Goal: Task Accomplishment & Management: Use online tool/utility

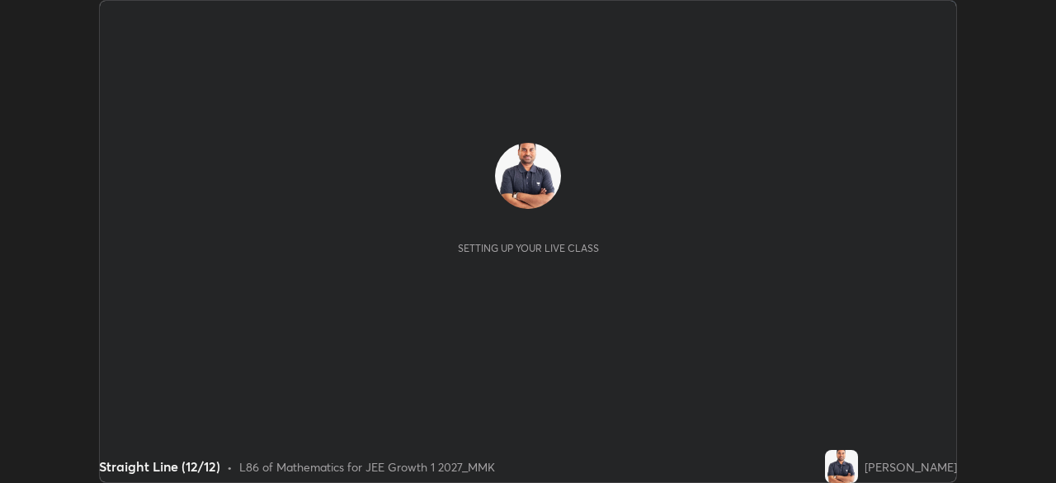
scroll to position [483, 1055]
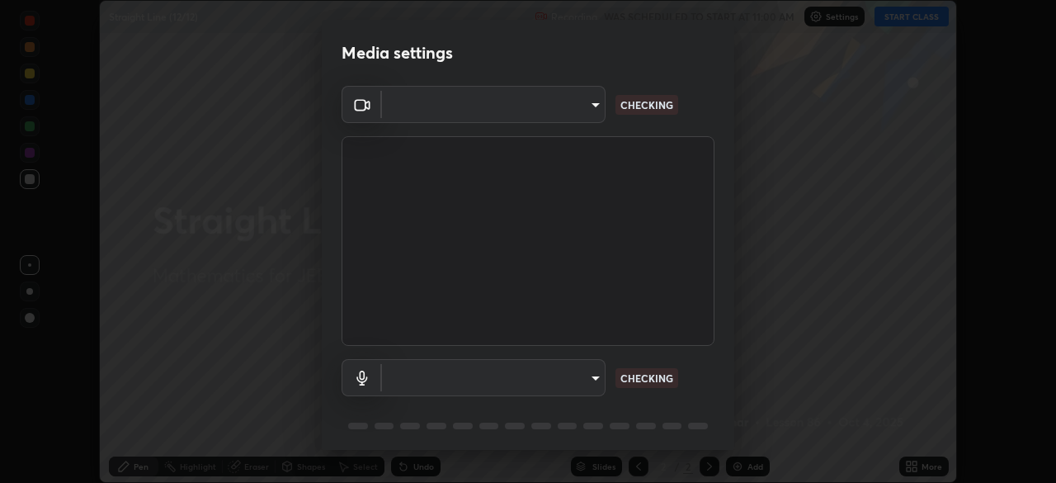
type input "ee1990ae139089087217aa4117f3cdd4c5cd383a3c846b78d8b237675fee2f3f"
click at [581, 113] on body "Erase all Straight Line (12/12) Recording WAS SCHEDULED TO START AT 11:00 AM Se…" at bounding box center [528, 241] width 1056 height 483
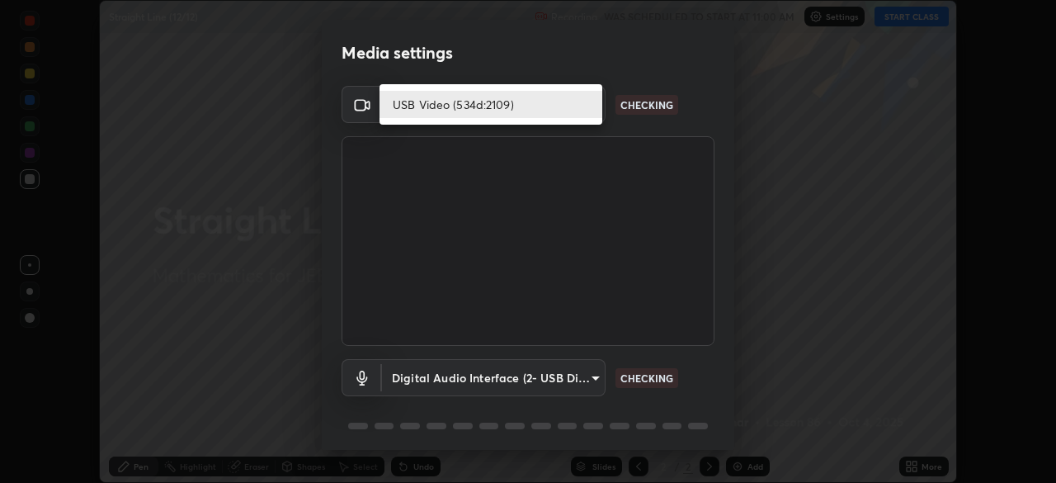
click at [572, 103] on li "USB Video (534d:2109)" at bounding box center [490, 104] width 223 height 27
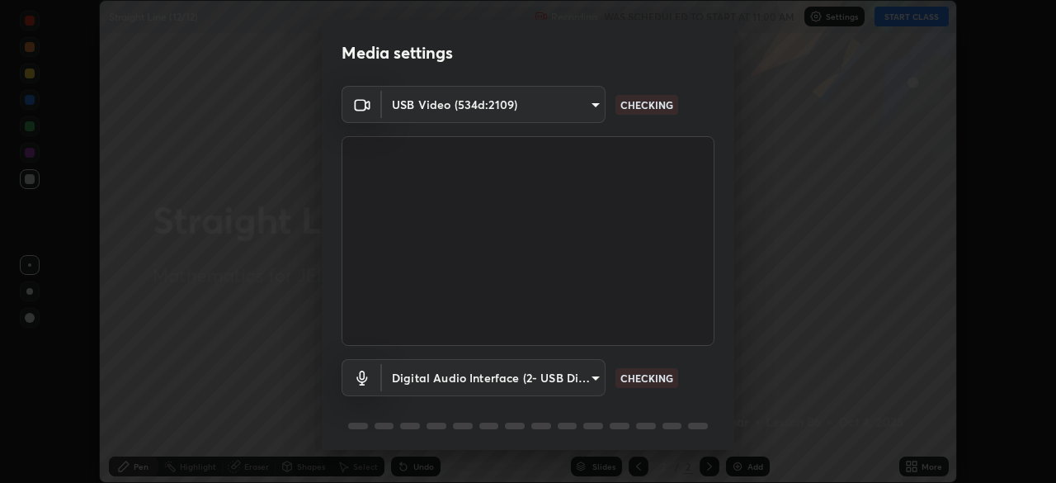
click at [580, 379] on body "Erase all Straight Line (12/12) Recording WAS SCHEDULED TO START AT 11:00 AM Se…" at bounding box center [528, 241] width 1056 height 483
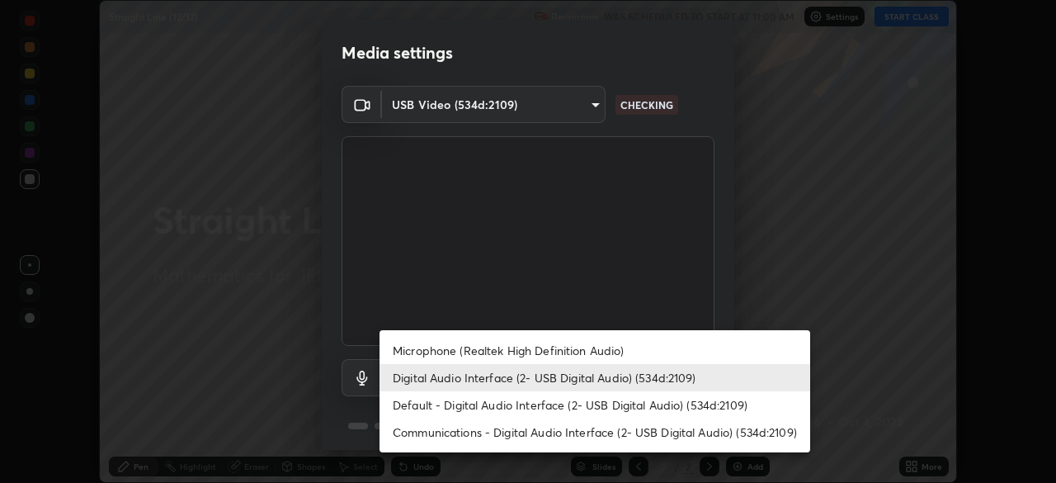
click at [598, 349] on li "Microphone (Realtek High Definition Audio)" at bounding box center [594, 350] width 431 height 27
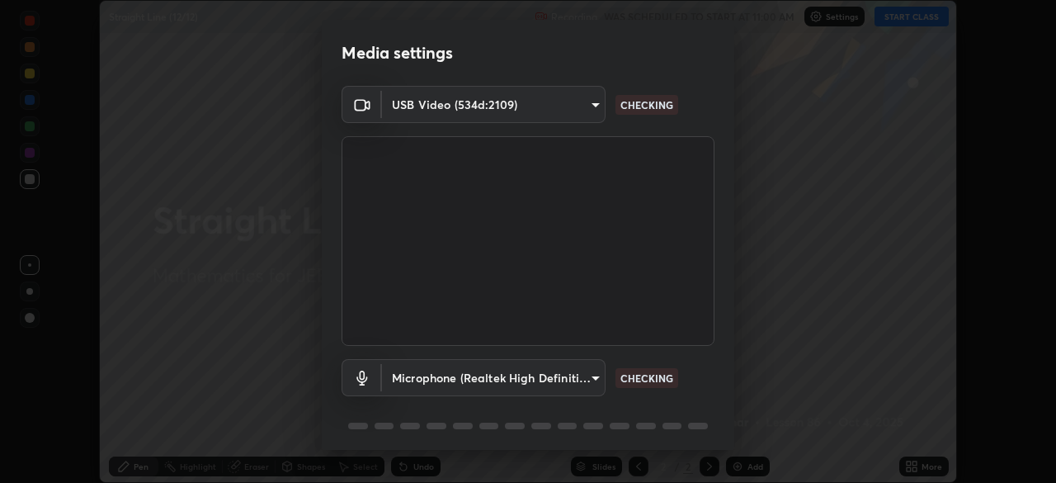
click at [585, 370] on body "Erase all Straight Line (12/12) Recording WAS SCHEDULED TO START AT 11:00 AM Se…" at bounding box center [528, 241] width 1056 height 483
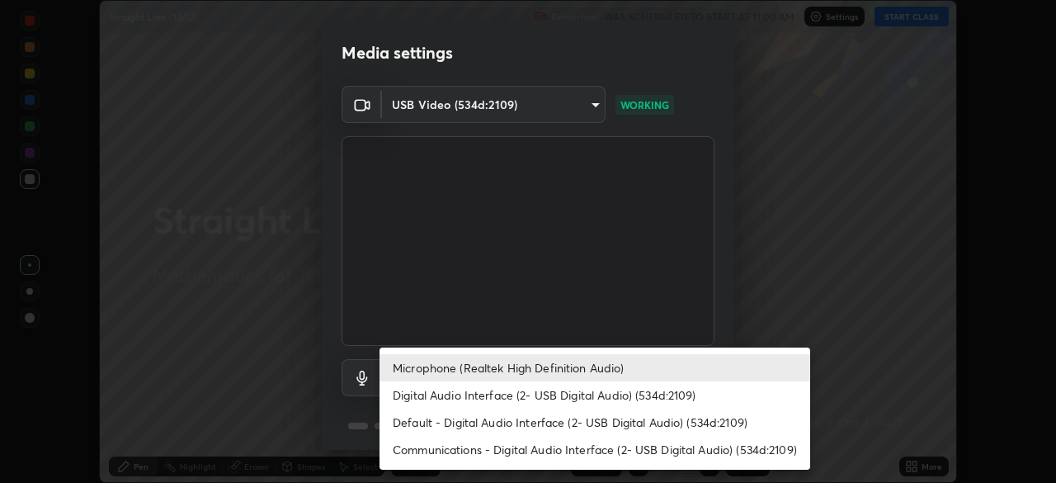
click at [600, 388] on li "Digital Audio Interface (2- USB Digital Audio) (534d:2109)" at bounding box center [594, 394] width 431 height 27
type input "f1f87336b5659162b7e0f26978becaf85209cb2a2448c75cf2a6055f99bcd44d"
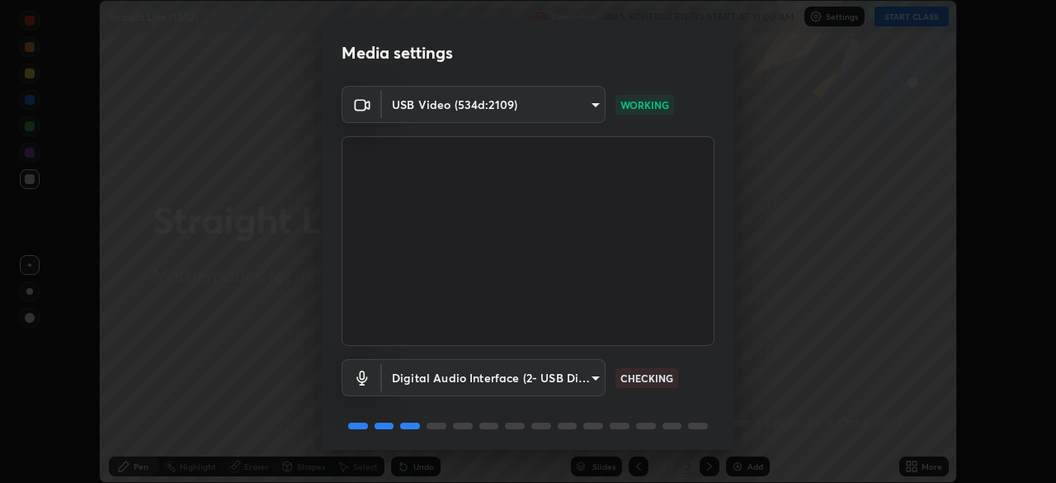
scroll to position [59, 0]
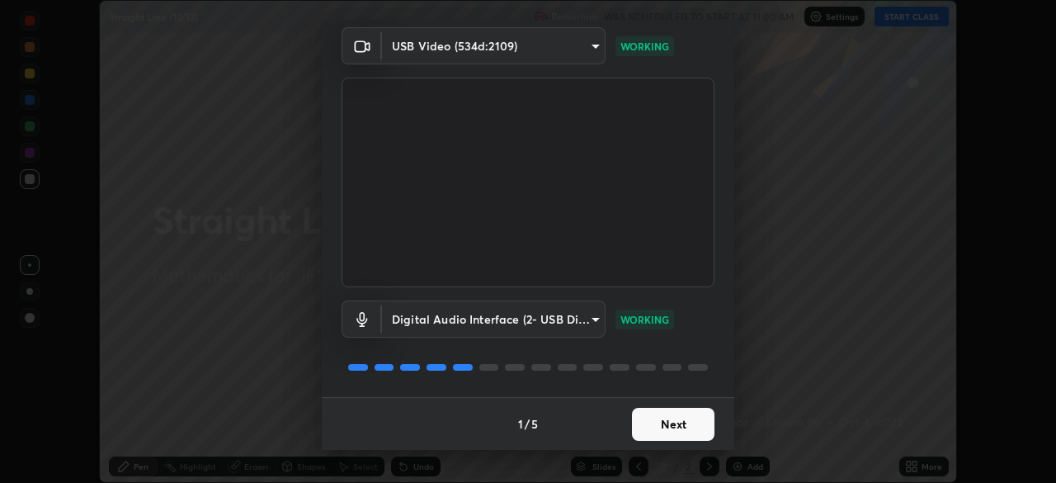
click at [668, 422] on button "Next" at bounding box center [673, 423] width 82 height 33
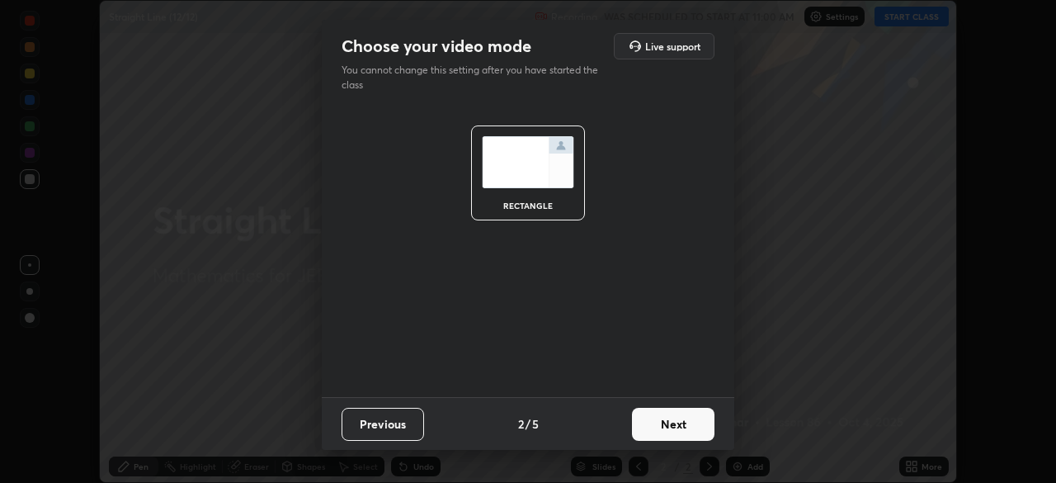
click at [689, 426] on button "Next" at bounding box center [673, 423] width 82 height 33
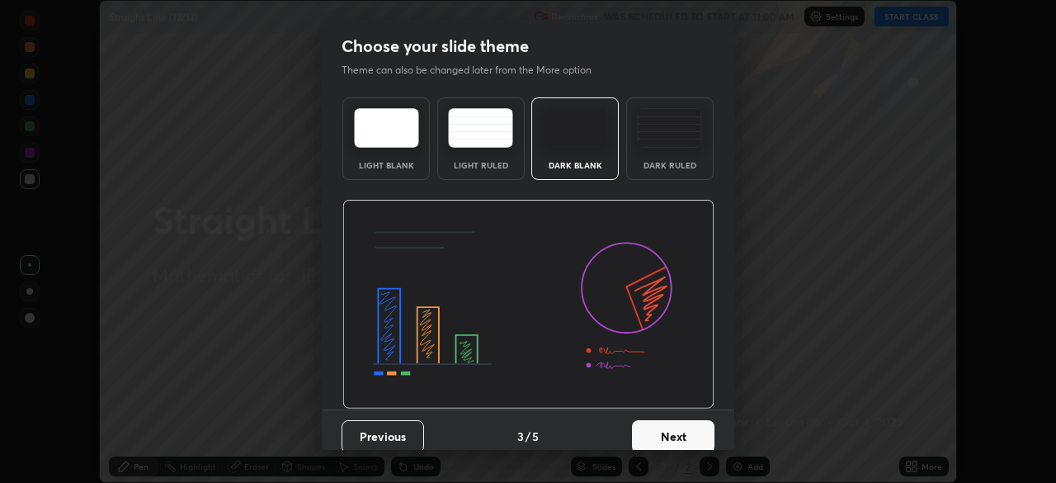
click at [689, 429] on button "Next" at bounding box center [673, 436] width 82 height 33
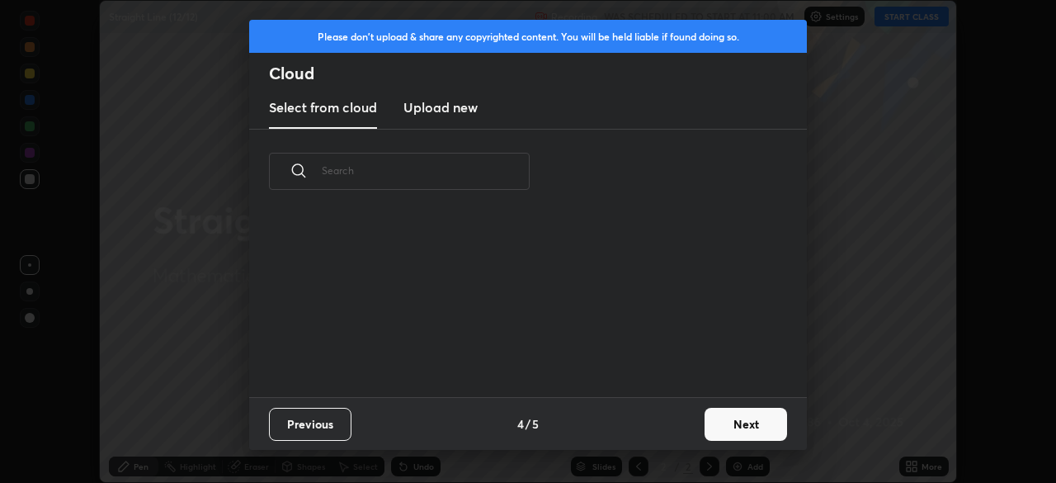
click at [741, 417] on button "Next" at bounding box center [745, 423] width 82 height 33
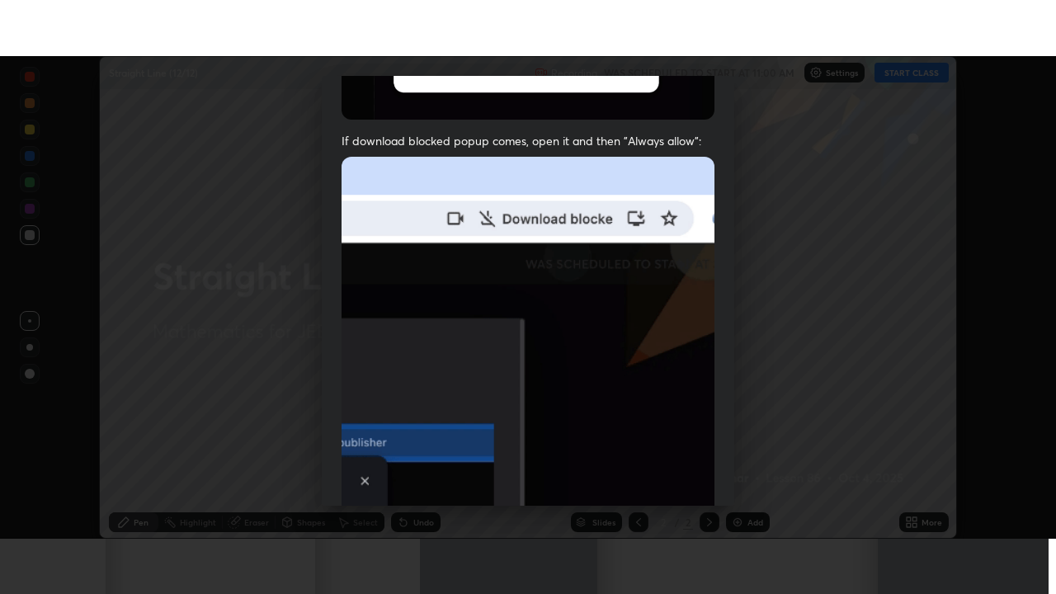
scroll to position [395, 0]
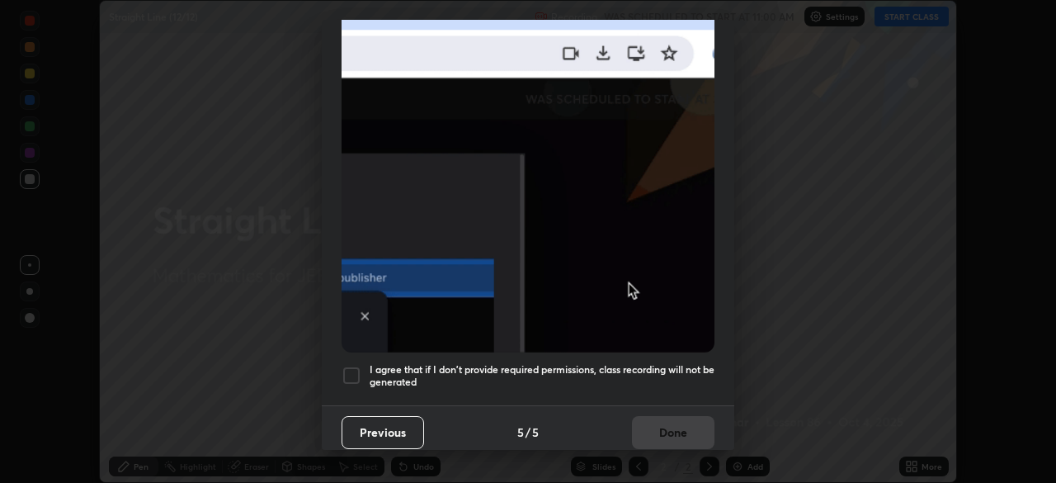
click at [355, 365] on div at bounding box center [352, 375] width 20 height 20
click at [664, 427] on button "Done" at bounding box center [673, 432] width 82 height 33
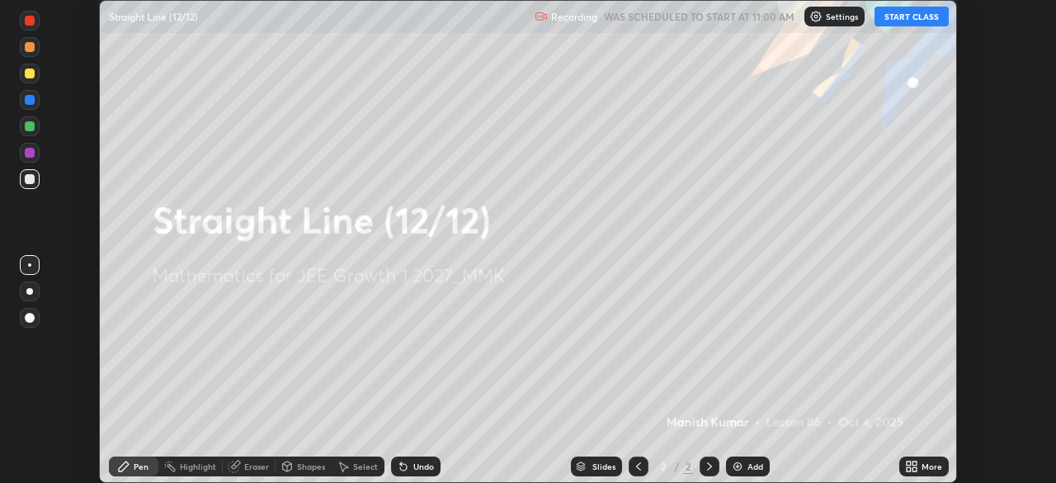
click at [902, 13] on button "START CLASS" at bounding box center [911, 17] width 74 height 20
click at [913, 467] on icon at bounding box center [914, 469] width 4 height 4
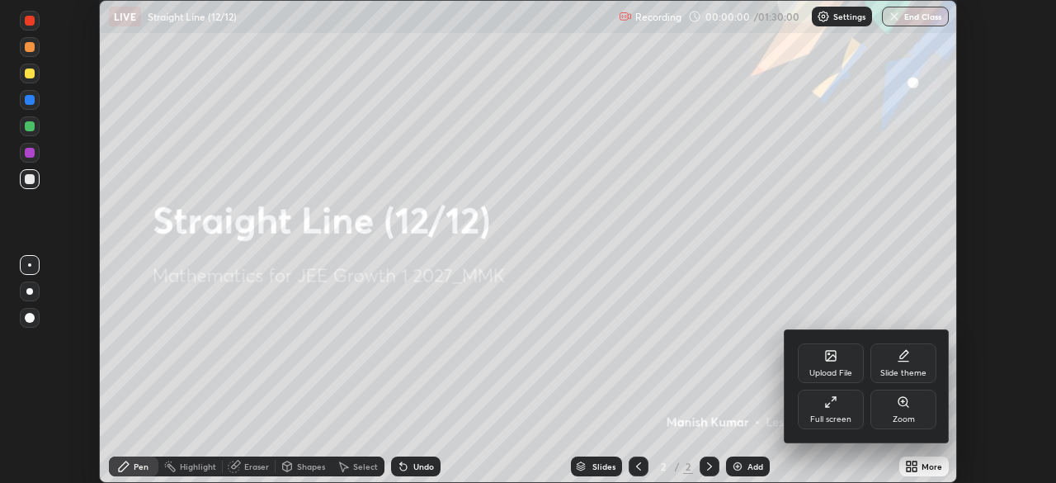
click at [822, 417] on div "Full screen" at bounding box center [830, 419] width 41 height 8
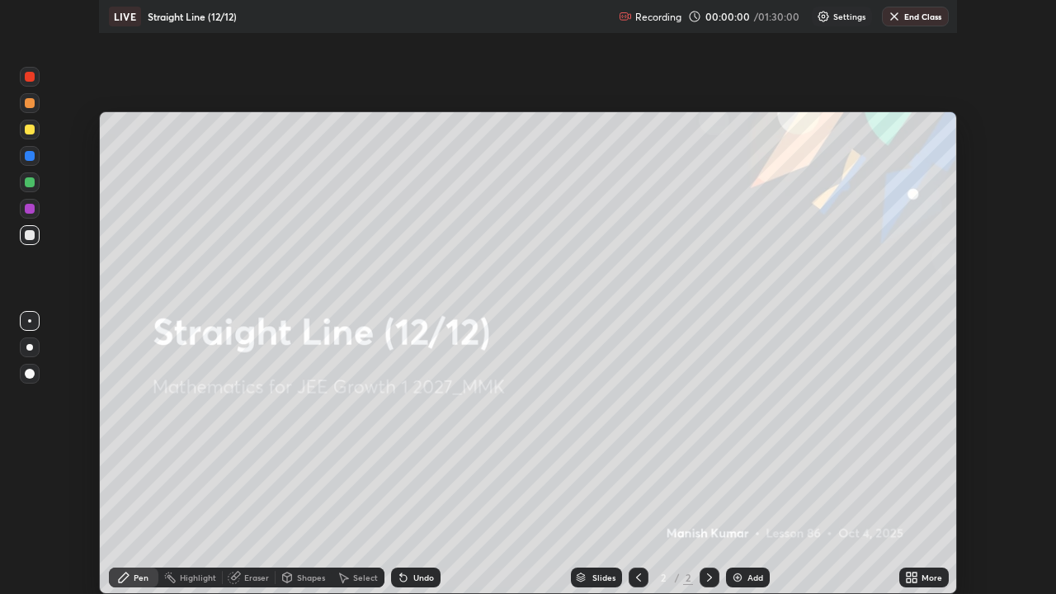
scroll to position [594, 1056]
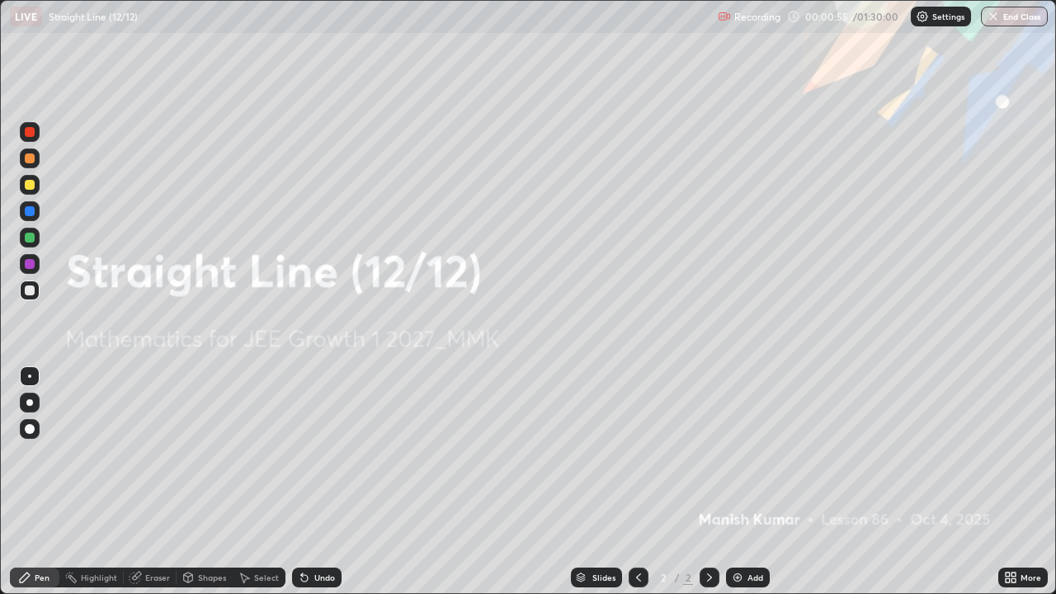
click at [737, 482] on img at bounding box center [737, 577] width 13 height 13
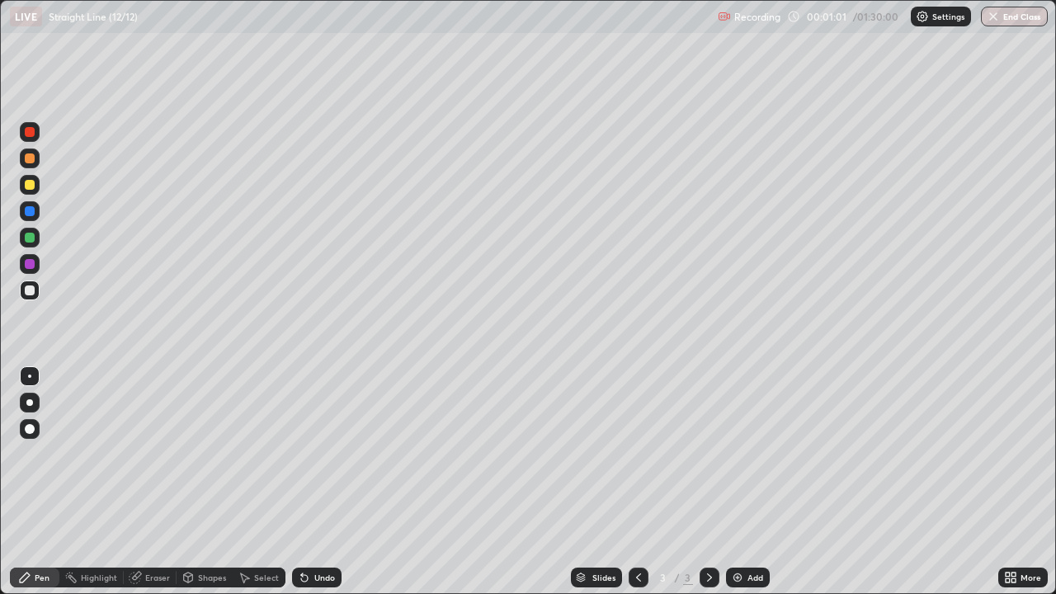
click at [31, 186] on div at bounding box center [30, 185] width 10 height 10
click at [29, 238] on div at bounding box center [30, 238] width 10 height 10
click at [30, 291] on div at bounding box center [30, 290] width 10 height 10
click at [32, 187] on div at bounding box center [30, 185] width 10 height 10
click at [146, 482] on div "Eraser" at bounding box center [150, 578] width 53 height 20
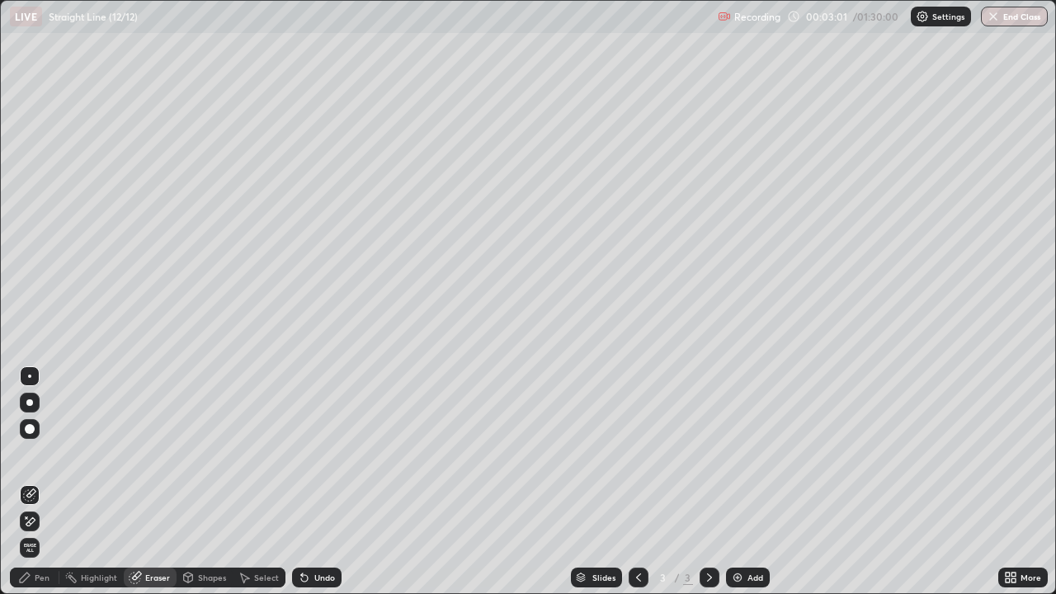
click at [48, 482] on div "Pen" at bounding box center [42, 577] width 15 height 8
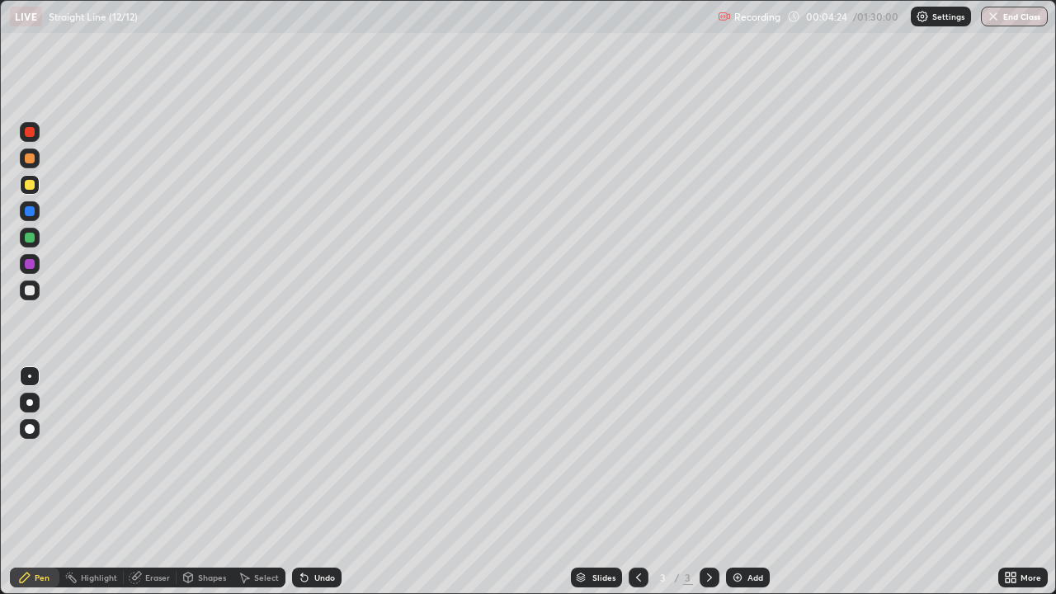
click at [149, 482] on div "Eraser" at bounding box center [157, 577] width 25 height 8
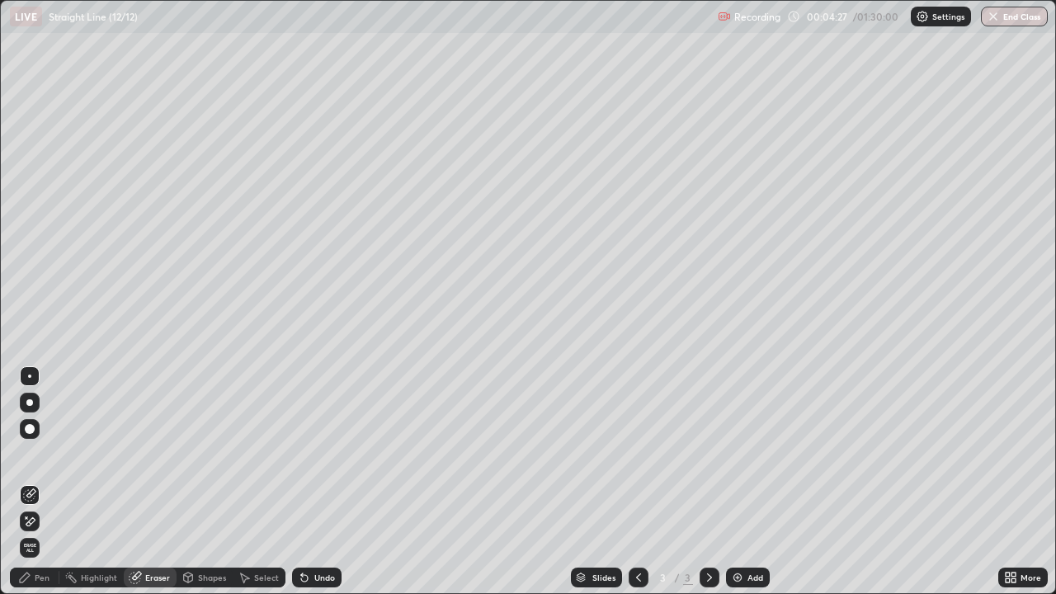
click at [48, 482] on div "Pen" at bounding box center [42, 577] width 15 height 8
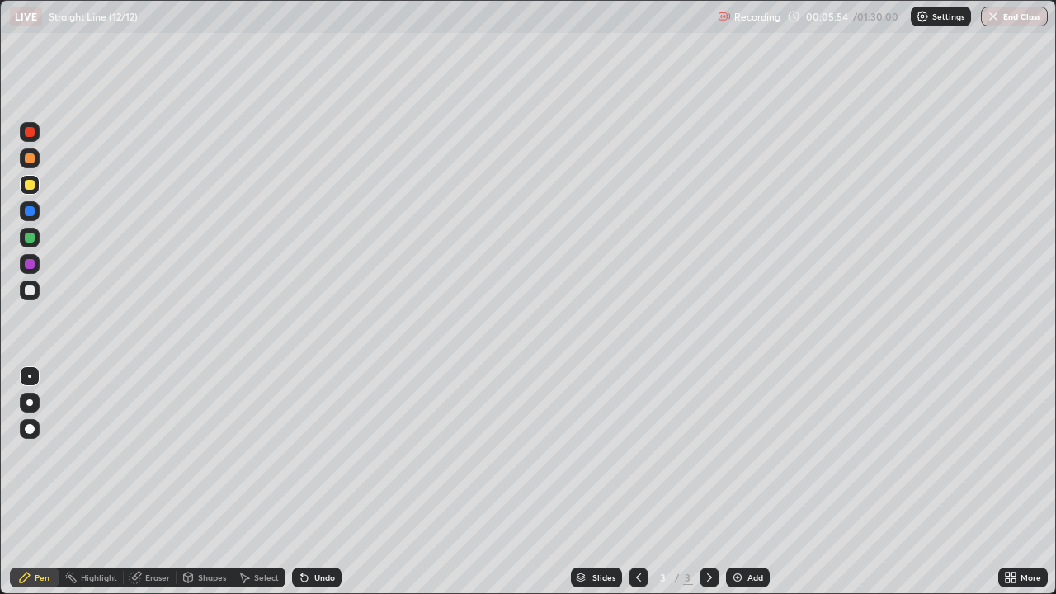
click at [742, 482] on div "Add" at bounding box center [748, 578] width 44 height 20
click at [154, 482] on div "Eraser" at bounding box center [157, 577] width 25 height 8
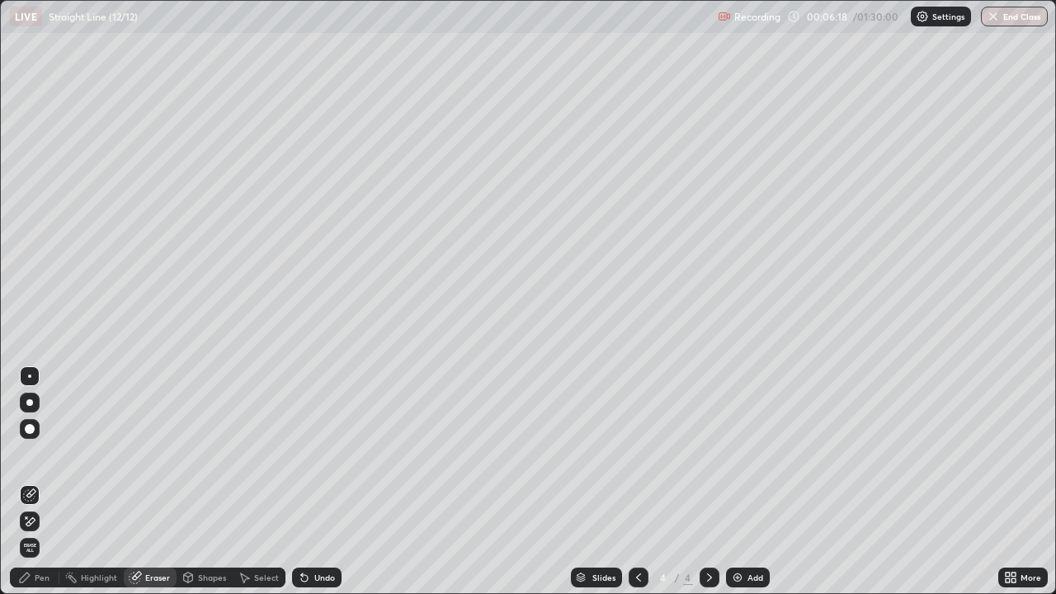
click at [40, 482] on div "Pen" at bounding box center [34, 578] width 49 height 20
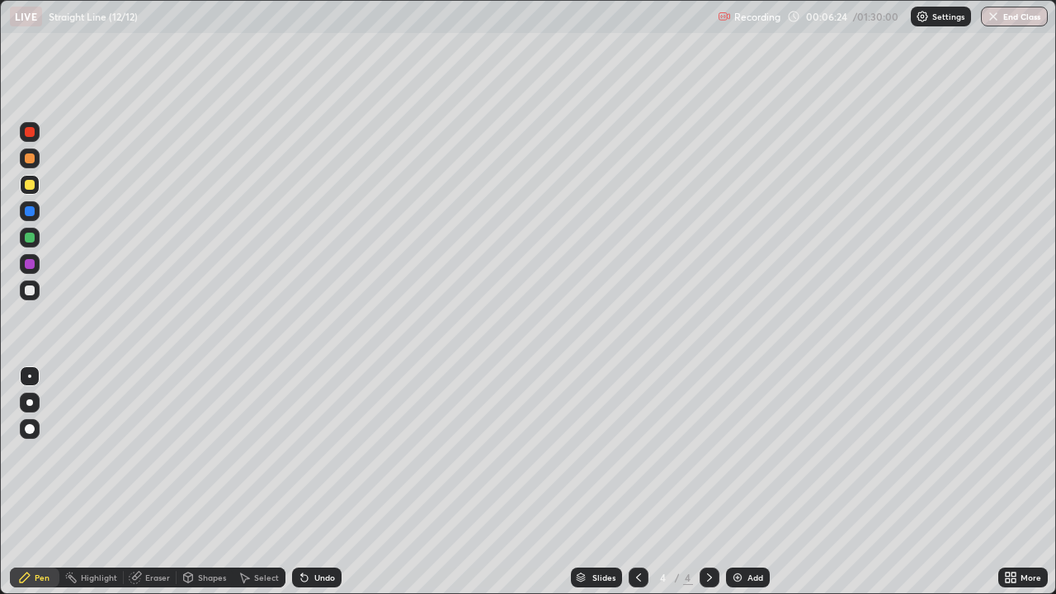
click at [31, 260] on div at bounding box center [30, 264] width 10 height 10
click at [161, 482] on div "Eraser" at bounding box center [157, 577] width 25 height 8
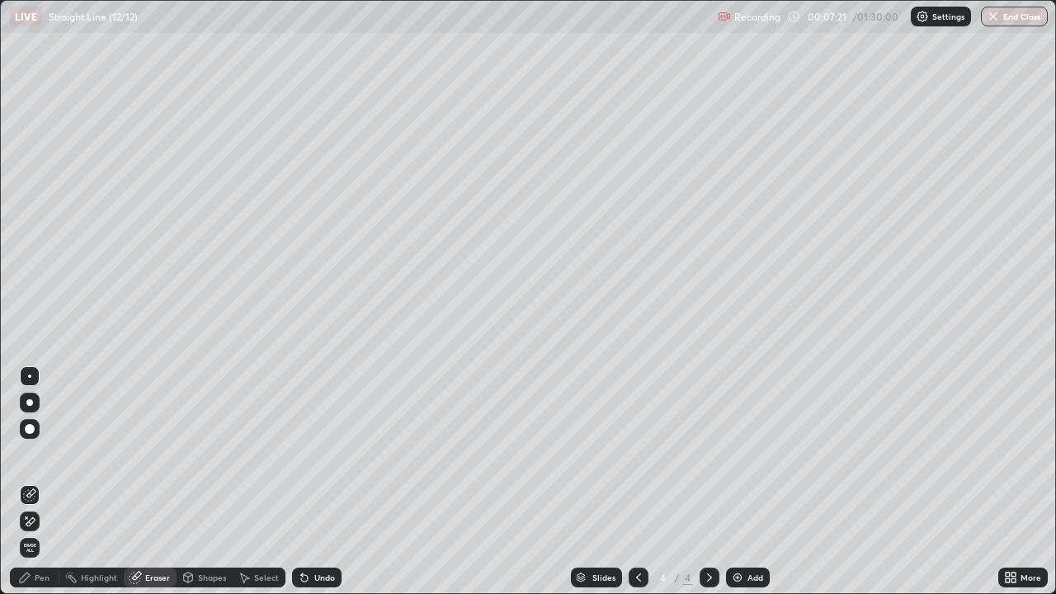
click at [41, 482] on div "Pen" at bounding box center [42, 577] width 15 height 8
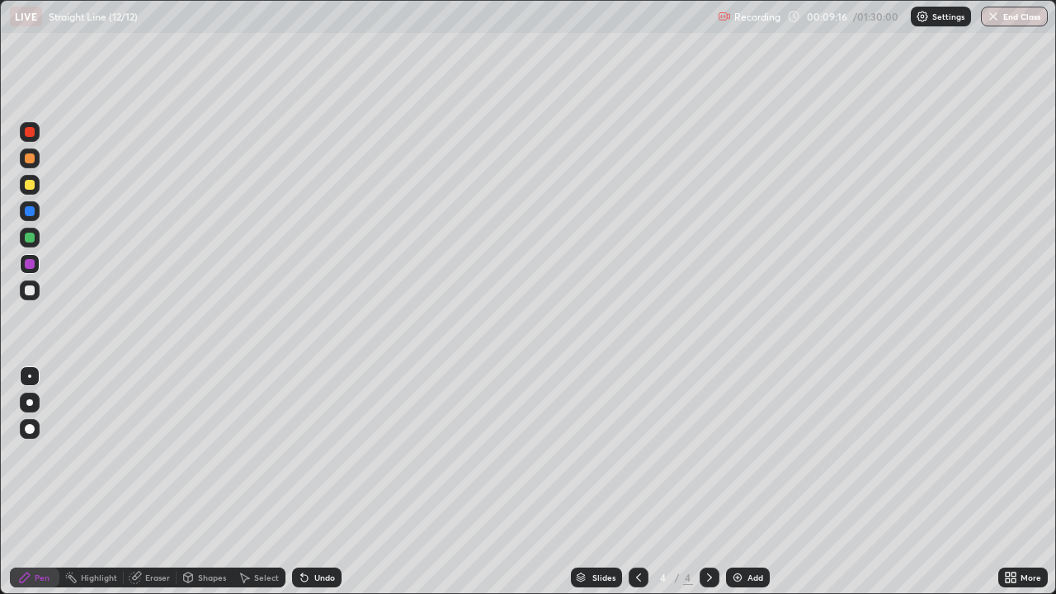
click at [640, 482] on div at bounding box center [639, 577] width 20 height 33
click at [708, 482] on icon at bounding box center [709, 577] width 13 height 13
click at [742, 482] on img at bounding box center [737, 577] width 13 height 13
click at [30, 293] on div at bounding box center [30, 290] width 10 height 10
click at [29, 184] on div at bounding box center [30, 185] width 10 height 10
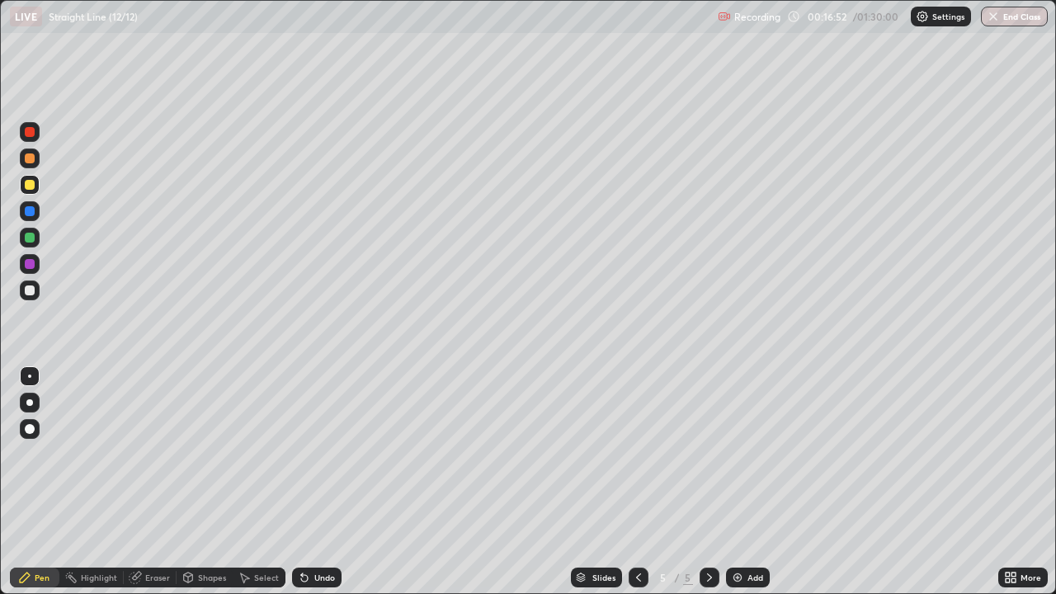
click at [163, 482] on div "Eraser" at bounding box center [157, 577] width 25 height 8
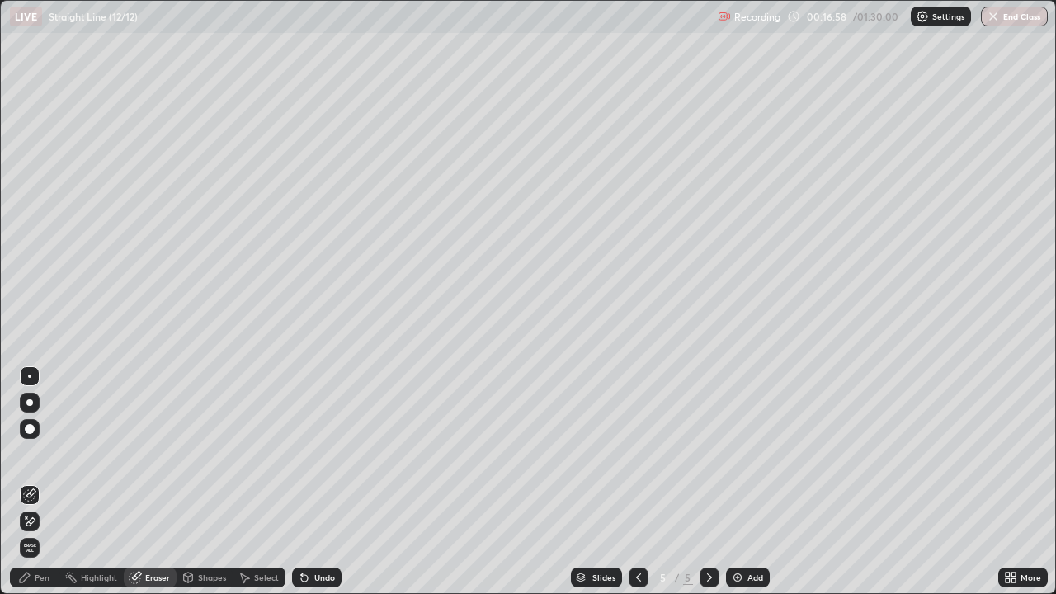
click at [43, 482] on div "Pen" at bounding box center [42, 577] width 15 height 8
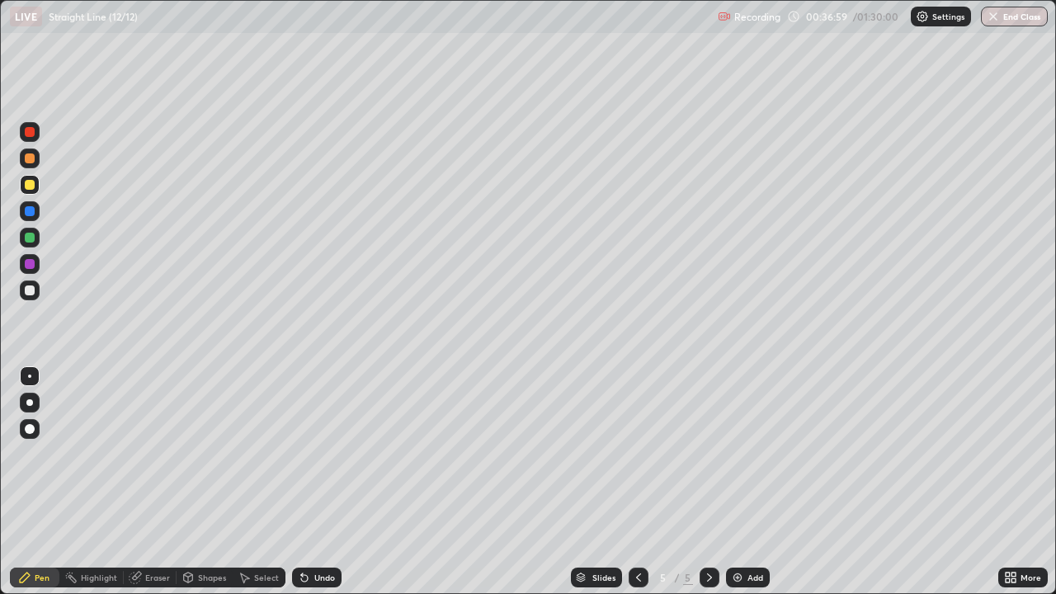
click at [756, 482] on div "Add" at bounding box center [755, 577] width 16 height 8
click at [747, 482] on div "Add" at bounding box center [755, 577] width 16 height 8
click at [31, 238] on div at bounding box center [30, 238] width 10 height 10
click at [749, 482] on div "Add" at bounding box center [748, 578] width 44 height 20
click at [239, 482] on div "Select" at bounding box center [259, 577] width 53 height 33
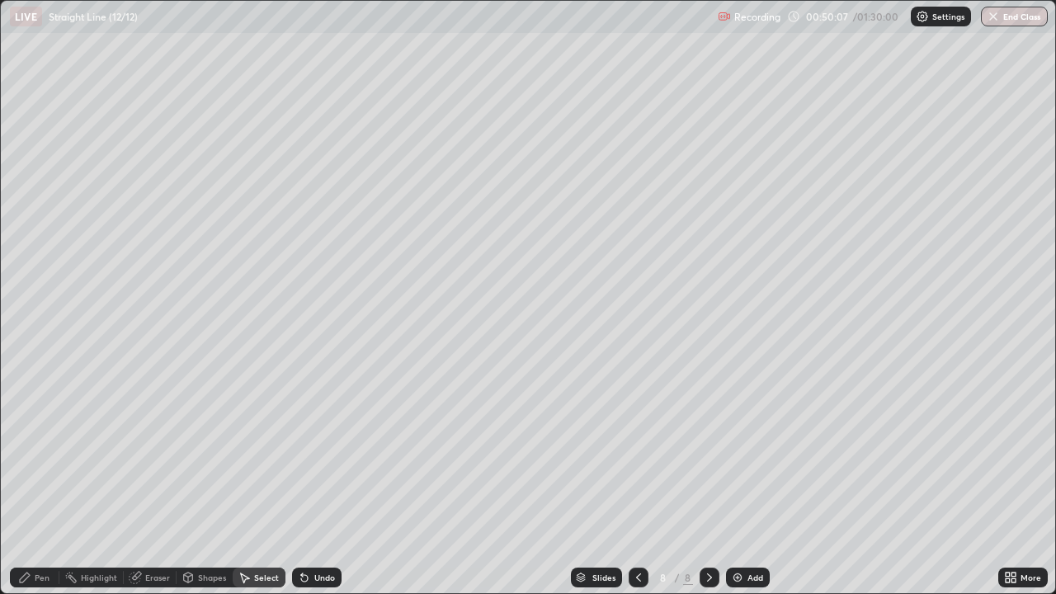
click at [76, 389] on div "0 ° Undo Copy Duplicate Duplicate to new slide Delete" at bounding box center [528, 297] width 1054 height 592
click at [35, 482] on div "Pen" at bounding box center [42, 577] width 15 height 8
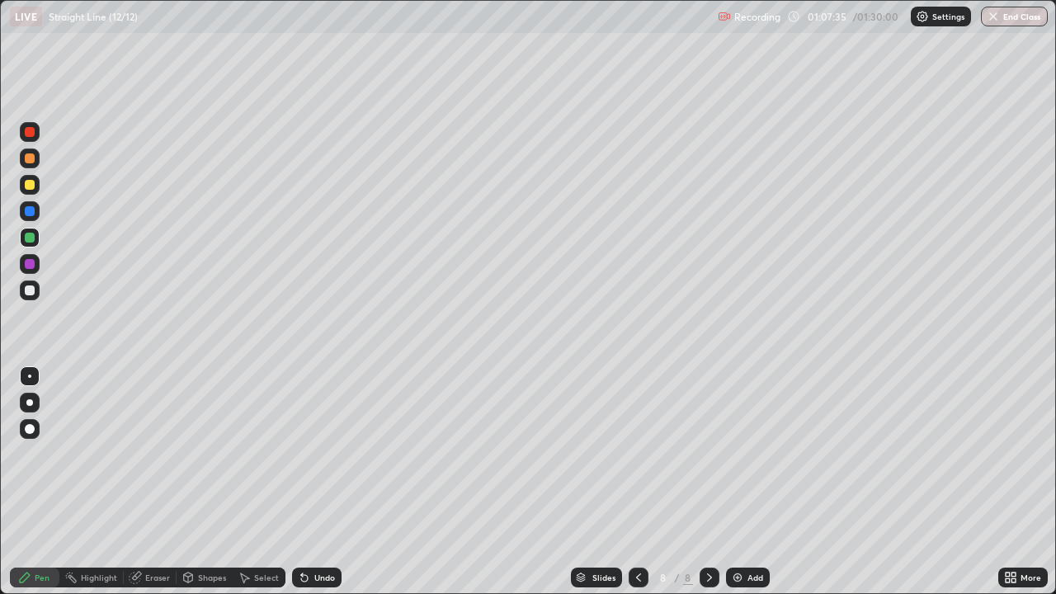
click at [744, 482] on div "Add" at bounding box center [748, 578] width 44 height 20
click at [31, 289] on div at bounding box center [30, 290] width 10 height 10
click at [744, 482] on div "Add" at bounding box center [748, 578] width 44 height 20
click at [28, 186] on div at bounding box center [30, 185] width 10 height 10
click at [154, 482] on div "Eraser" at bounding box center [157, 577] width 25 height 8
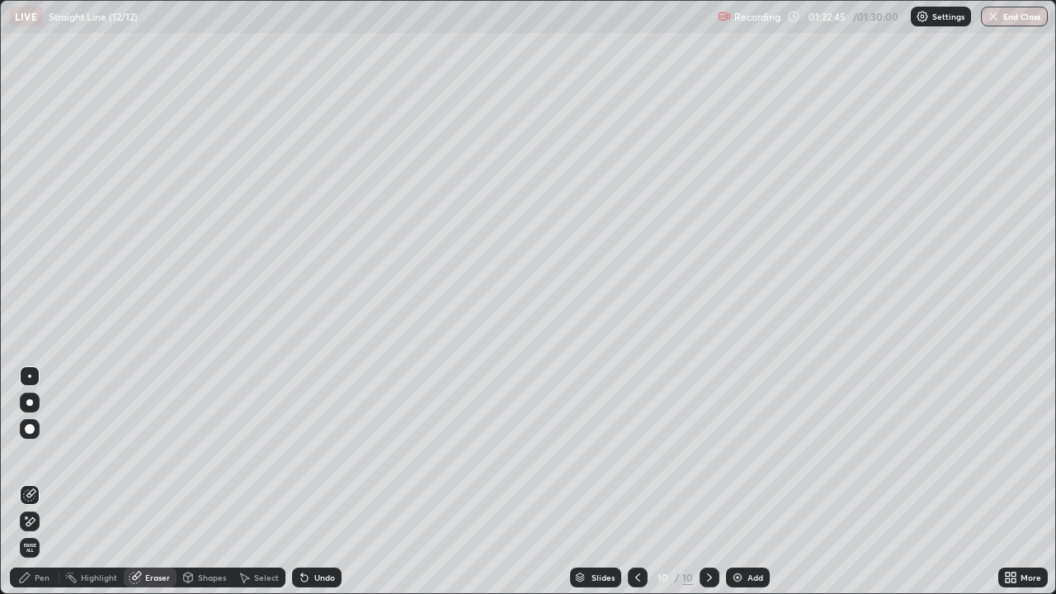
click at [40, 482] on div "Pen" at bounding box center [42, 577] width 15 height 8
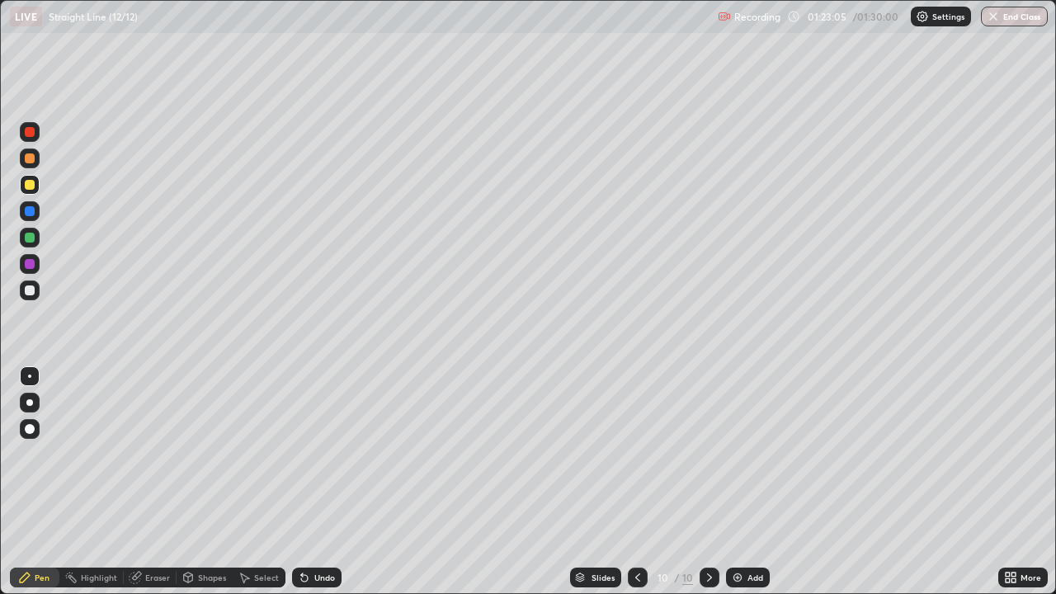
click at [148, 482] on div "Eraser" at bounding box center [157, 577] width 25 height 8
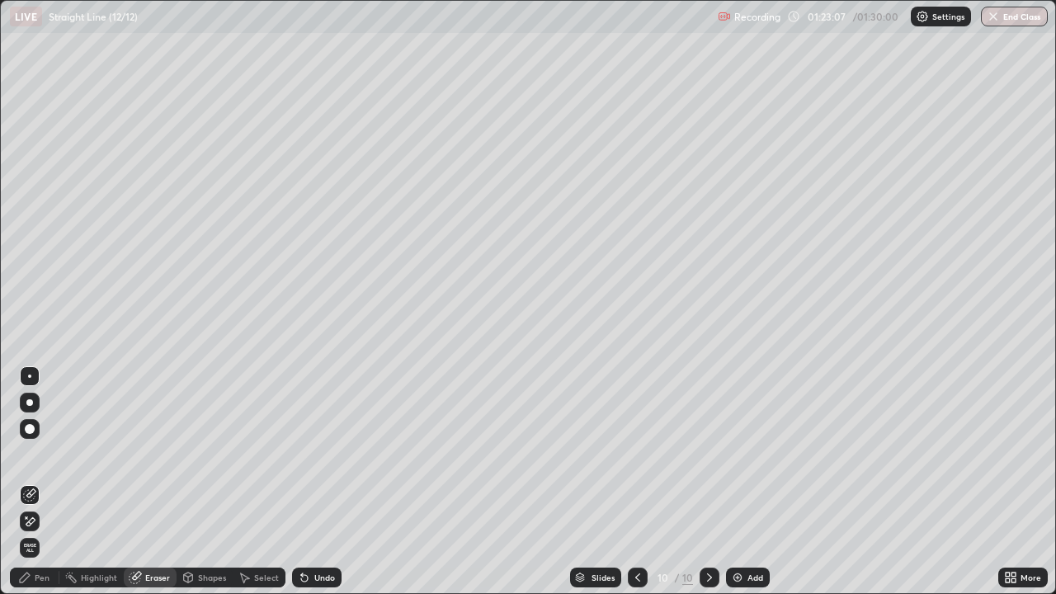
click at [42, 482] on div "Pen" at bounding box center [34, 578] width 49 height 20
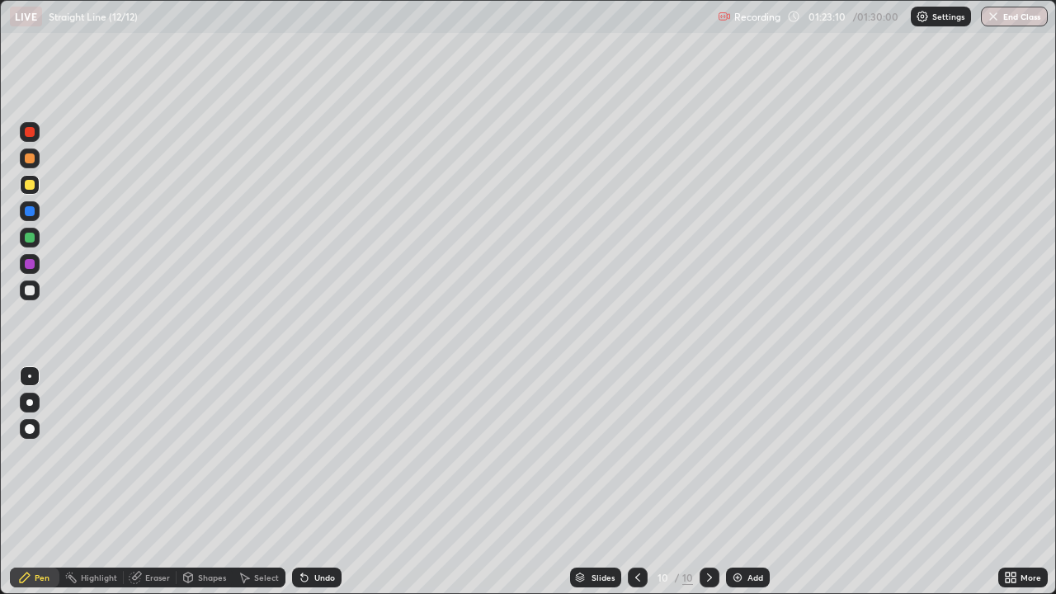
click at [158, 482] on div "Eraser" at bounding box center [157, 577] width 25 height 8
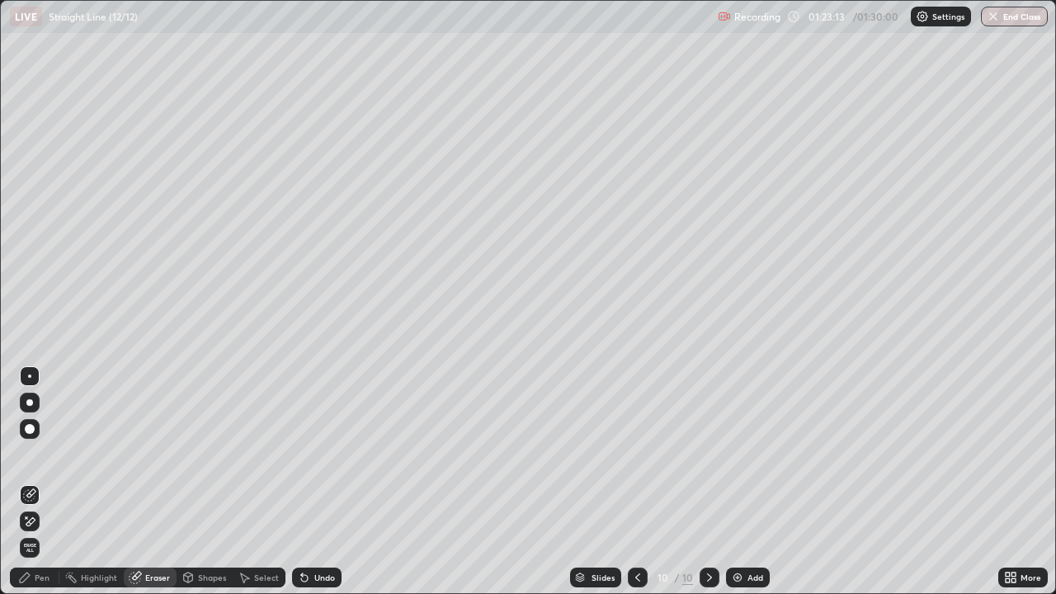
click at [40, 482] on div "Pen" at bounding box center [42, 577] width 15 height 8
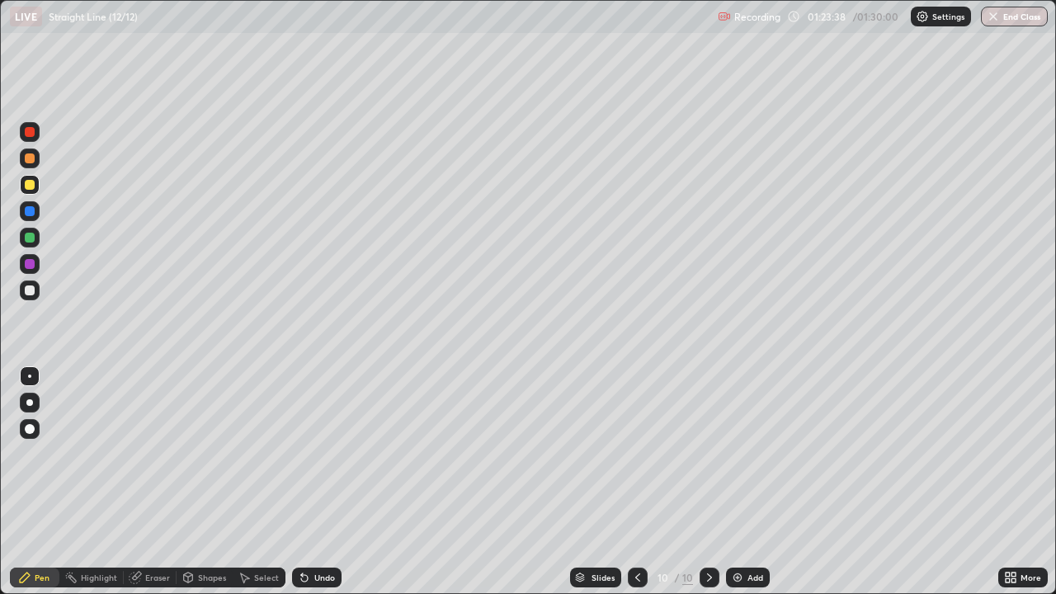
click at [145, 482] on div "Eraser" at bounding box center [157, 577] width 25 height 8
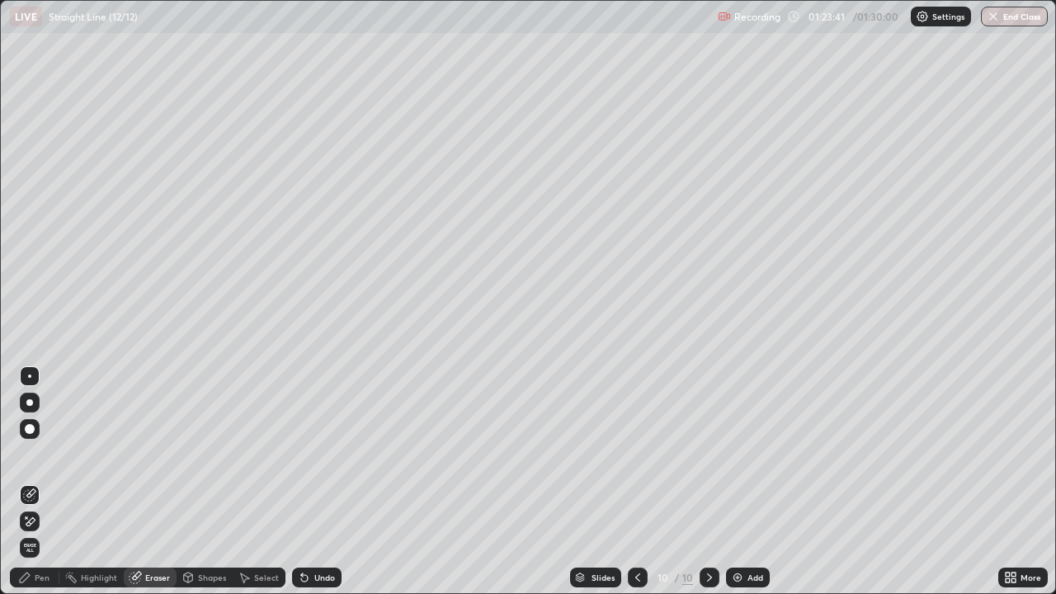
click at [41, 482] on div "Pen" at bounding box center [42, 577] width 15 height 8
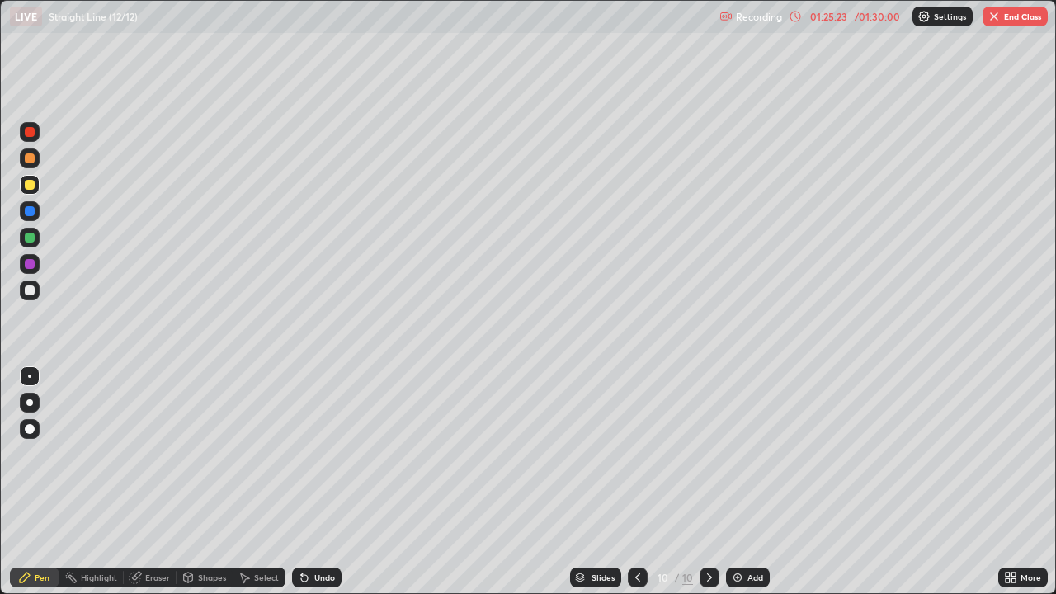
click at [1010, 21] on button "End Class" at bounding box center [1014, 17] width 65 height 20
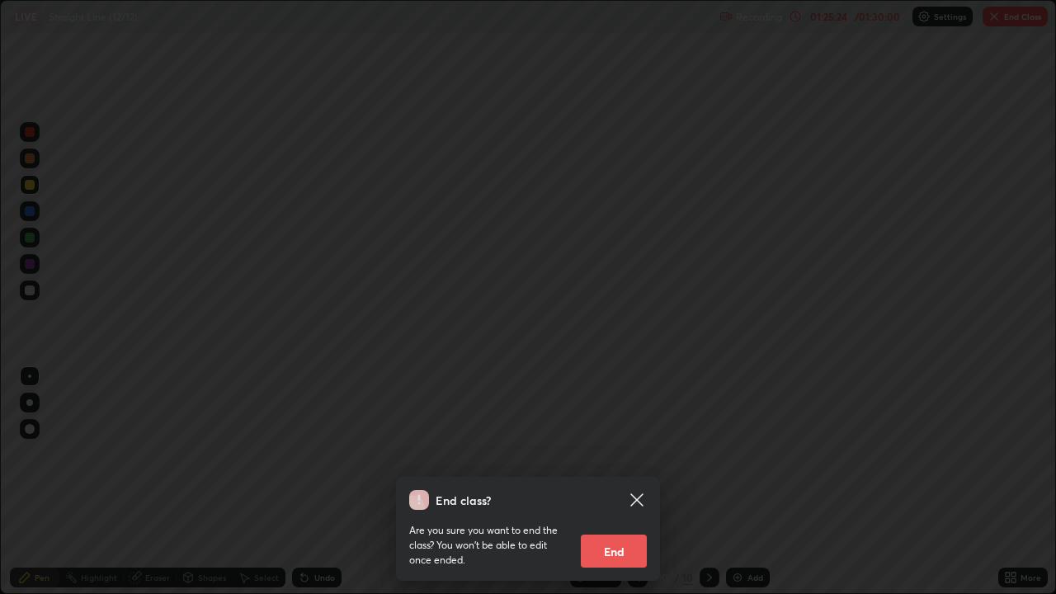
click at [616, 482] on button "End" at bounding box center [614, 551] width 66 height 33
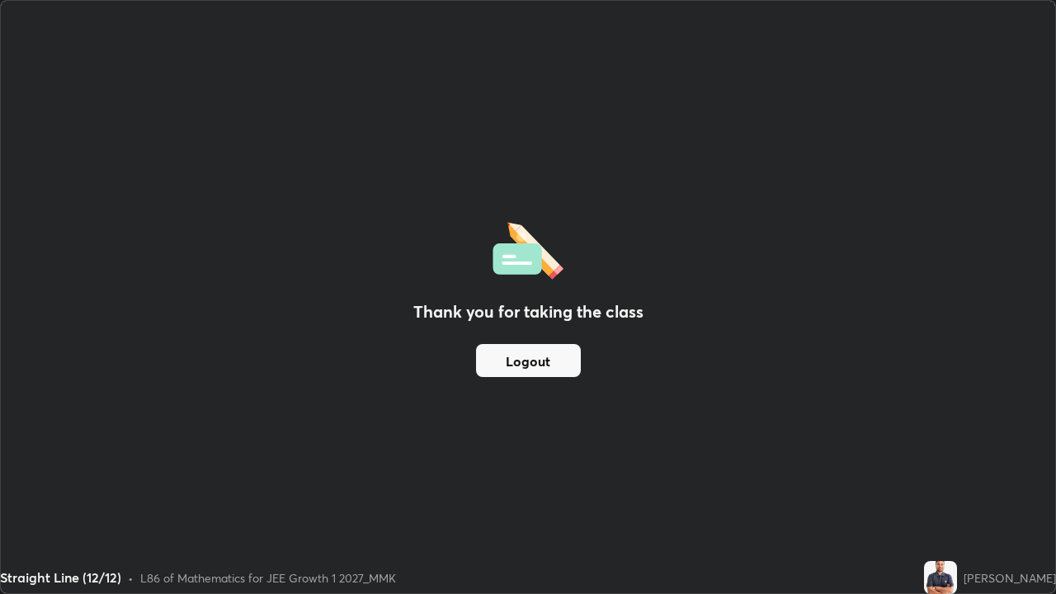
click at [537, 359] on button "Logout" at bounding box center [528, 360] width 105 height 33
